Goal: Complete application form

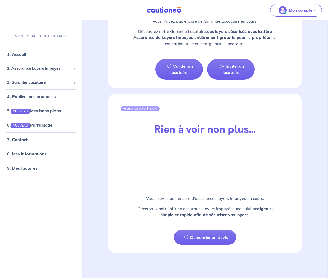
scroll to position [574, 0]
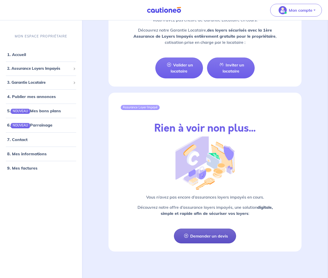
click at [204, 236] on link "Demander un devis" at bounding box center [205, 236] width 62 height 15
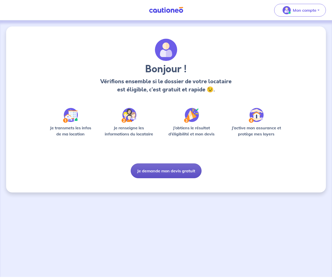
click at [166, 168] on button "Je demande mon devis gratuit" at bounding box center [166, 170] width 71 height 15
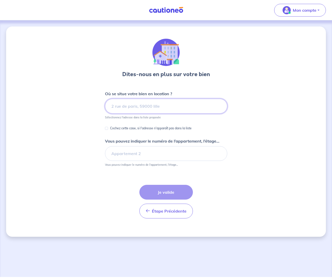
click at [142, 106] on input at bounding box center [166, 106] width 122 height 15
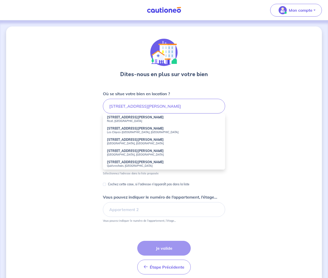
click at [140, 121] on small "Rezé, [GEOGRAPHIC_DATA]" at bounding box center [164, 121] width 114 height 4
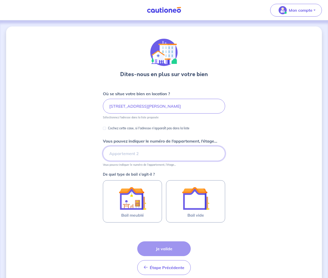
click at [119, 153] on input "Vous pouvez indiquer le numéro de l’appartement, l’étage..." at bounding box center [164, 153] width 122 height 15
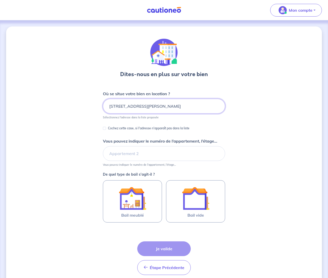
click at [118, 106] on input "[STREET_ADDRESS][PERSON_NAME]" at bounding box center [164, 106] width 122 height 15
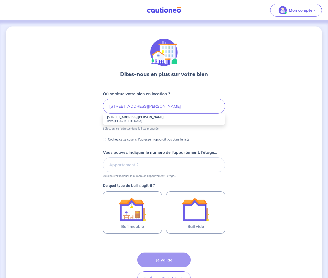
click at [125, 121] on small "Rezé, [GEOGRAPHIC_DATA]" at bounding box center [164, 121] width 114 height 4
type input "[STREET_ADDRESS][PERSON_NAME]"
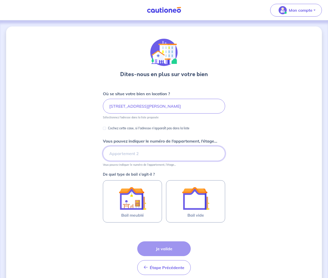
click at [123, 152] on input "Vous pouvez indiquer le numéro de l’appartement, l’étage..." at bounding box center [164, 153] width 122 height 15
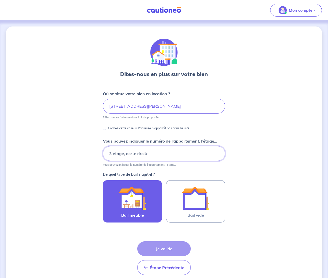
type input "3 etage, oorte droite"
click at [138, 196] on img at bounding box center [132, 198] width 27 height 27
click at [0, 0] on input "Bail meublé" at bounding box center [0, 0] width 0 height 0
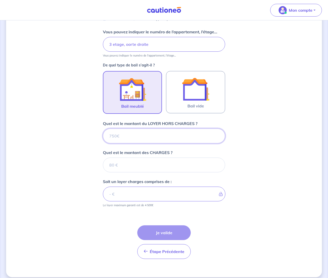
scroll to position [115, 0]
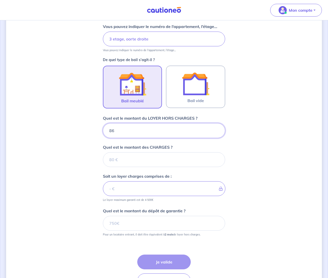
type input "860"
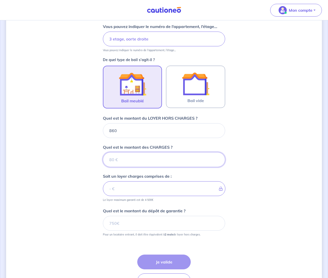
click at [118, 160] on input "Quel est le montant des CHARGES ?" at bounding box center [164, 159] width 122 height 15
type input "40"
type input "900"
type input "40"
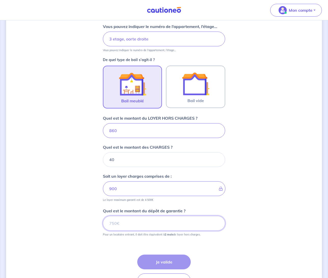
click at [129, 219] on input "Quel est le montant du dépôt de garantie ?" at bounding box center [164, 223] width 122 height 15
